Goal: Find specific page/section: Find specific page/section

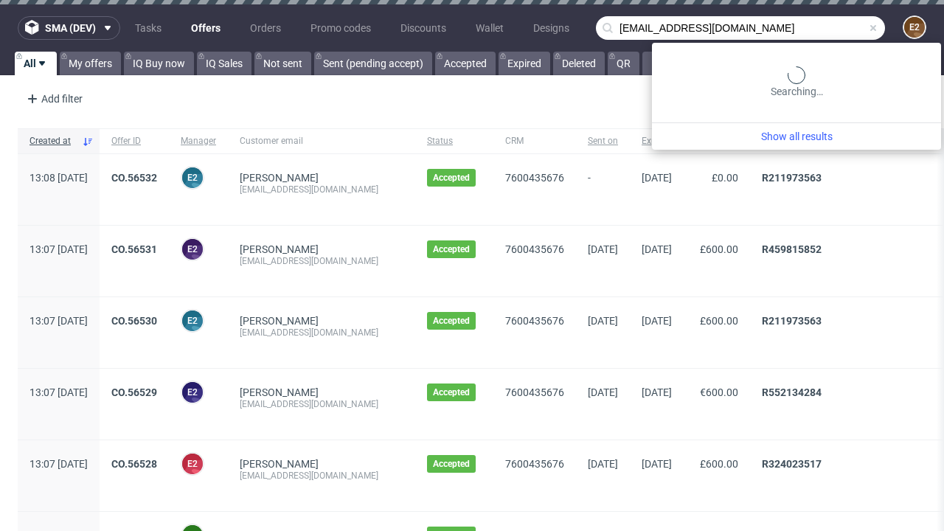
type input "[EMAIL_ADDRESS][DOMAIN_NAME]"
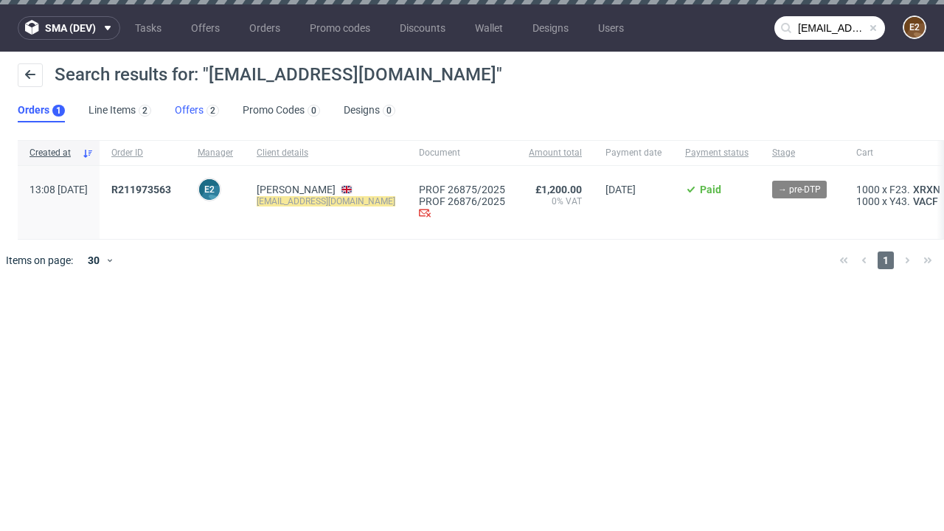
click at [197, 111] on link "Offers 2" at bounding box center [197, 111] width 44 height 24
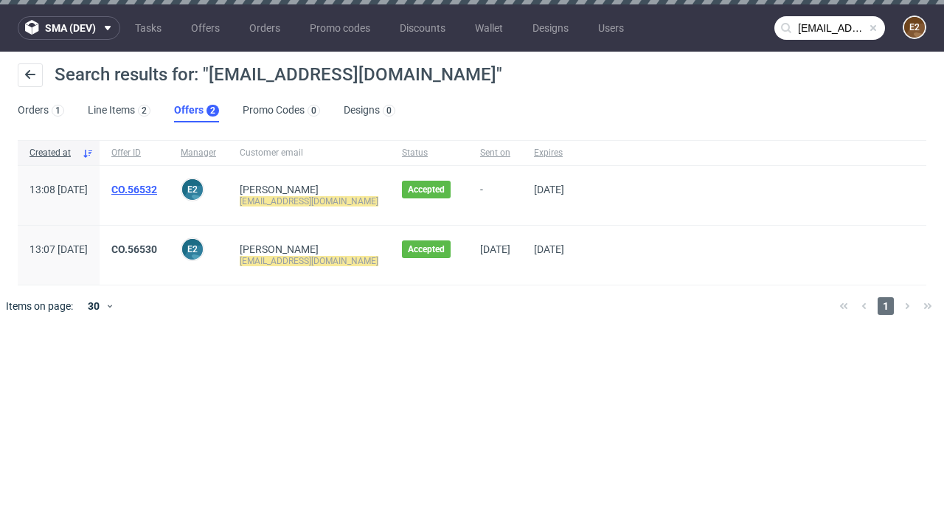
click at [157, 189] on link "CO.56532" at bounding box center [134, 190] width 46 height 12
